Goal: Transaction & Acquisition: Purchase product/service

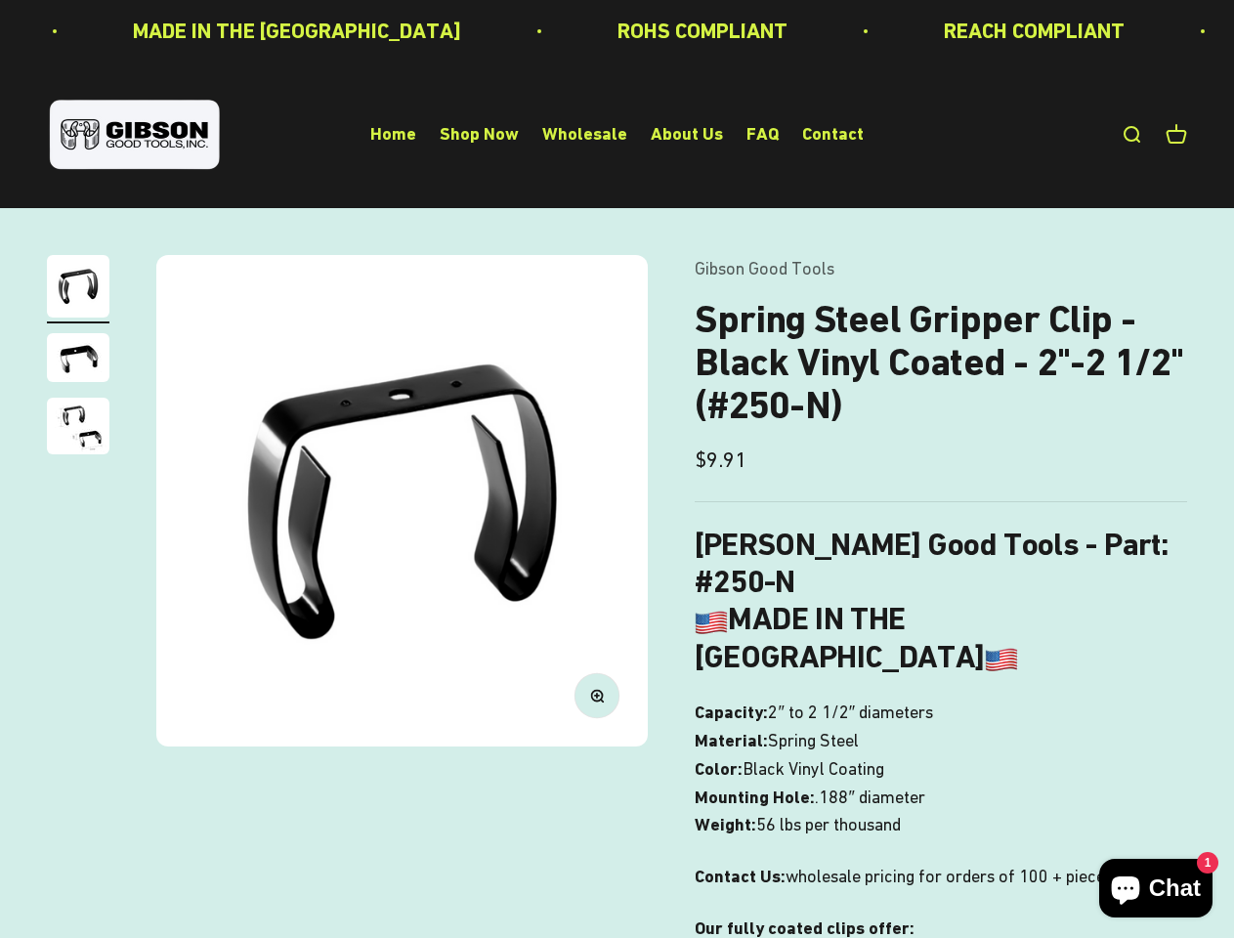
click at [616, 469] on img at bounding box center [401, 500] width 491 height 491
click at [401, 500] on img at bounding box center [401, 500] width 491 height 491
click at [597, 695] on icon "button" at bounding box center [596, 695] width 5 height 5
click at [78, 289] on img "Go to item 1" at bounding box center [78, 286] width 63 height 63
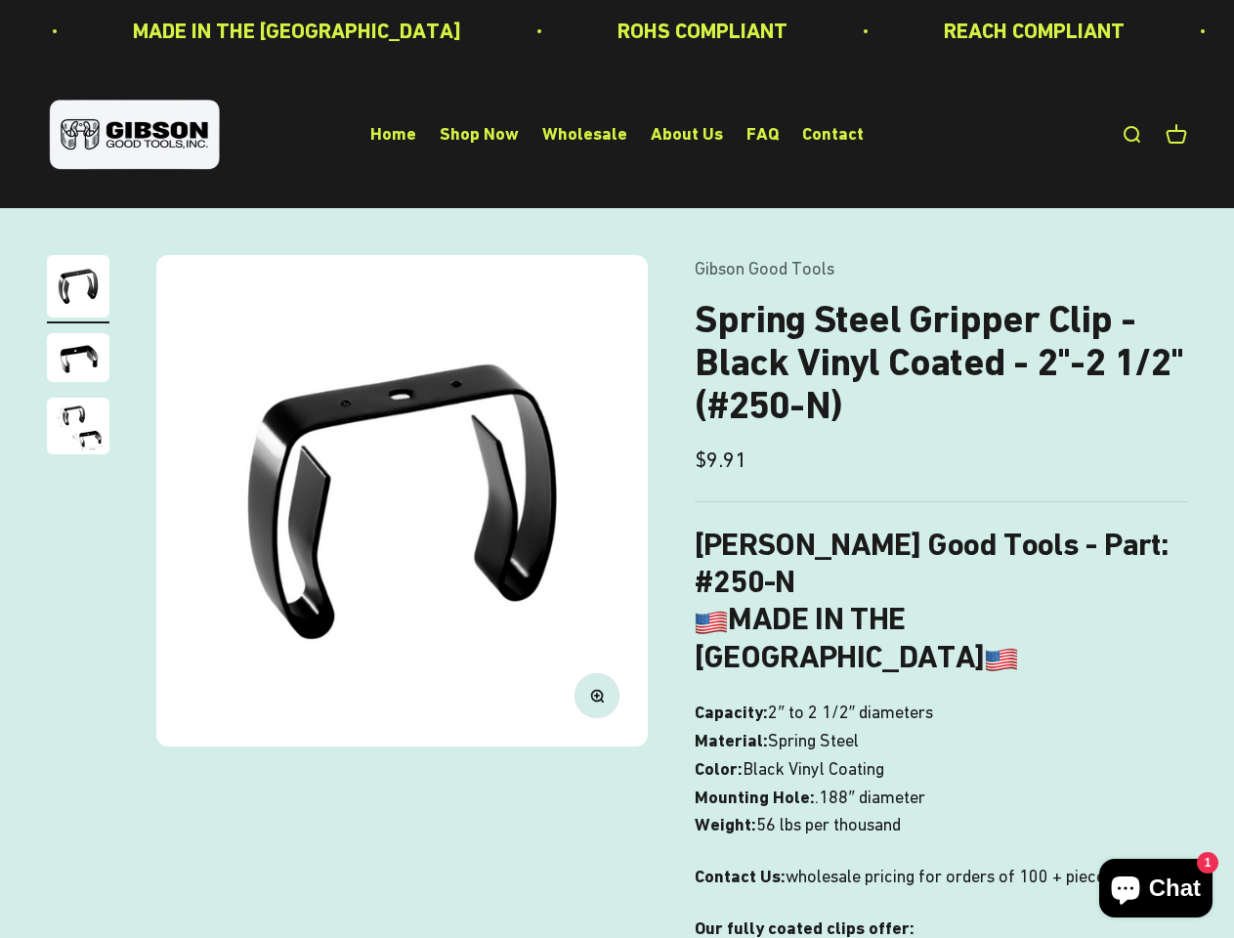
click at [78, 360] on img "Go to item 2" at bounding box center [78, 357] width 63 height 49
click at [78, 429] on img "Go to item 3" at bounding box center [78, 426] width 63 height 57
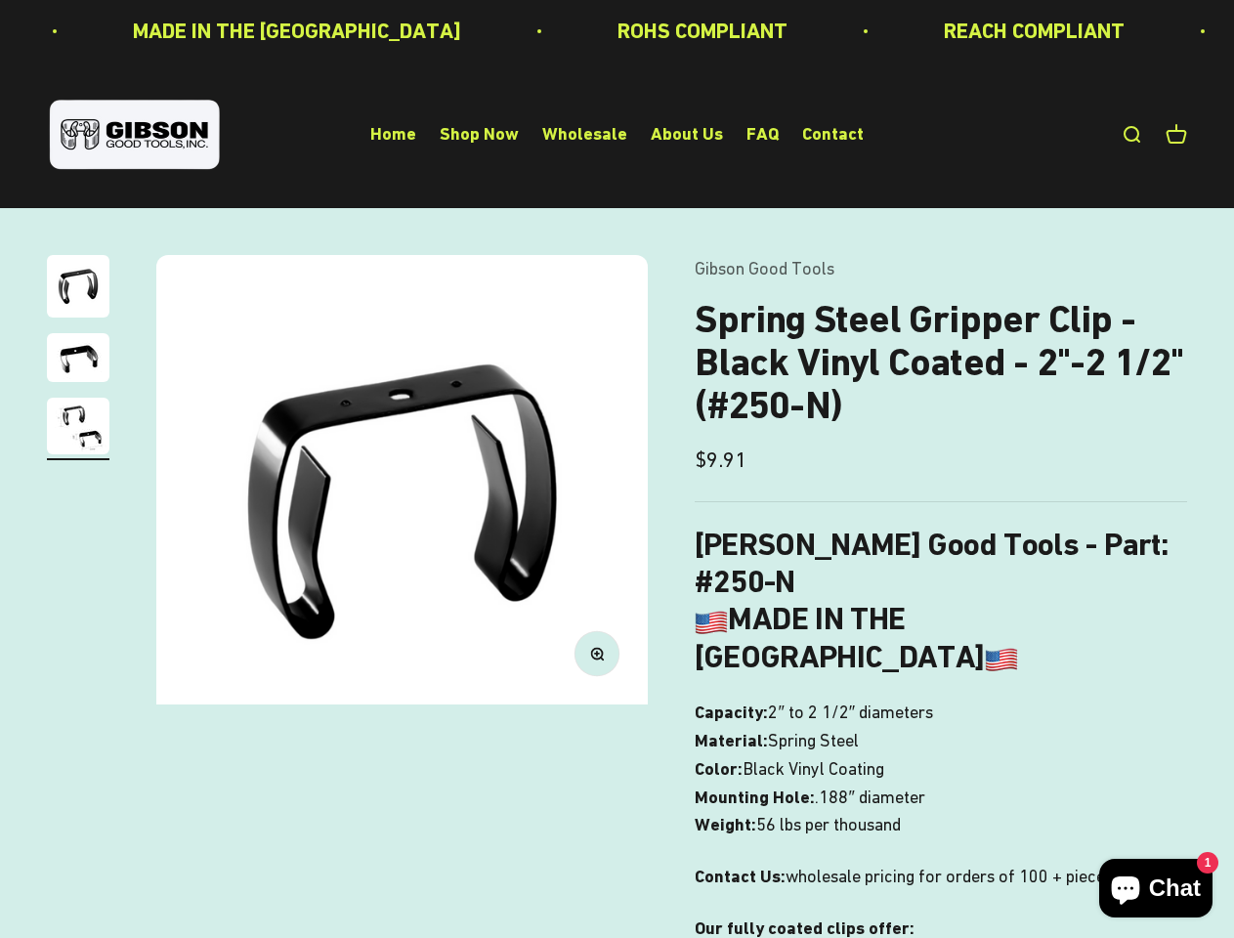
scroll to position [0, 1006]
